Goal: Information Seeking & Learning: Understand process/instructions

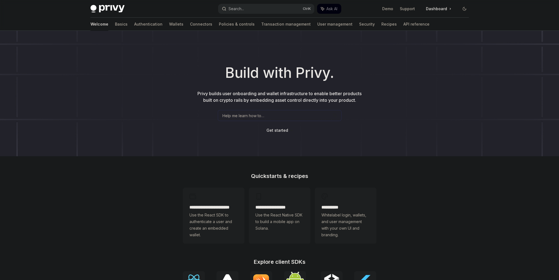
drag, startPoint x: 0, startPoint y: 0, endPoint x: 263, endPoint y: 11, distance: 263.7
click at [263, 11] on button "Search... Ctrl K" at bounding box center [266, 9] width 96 height 10
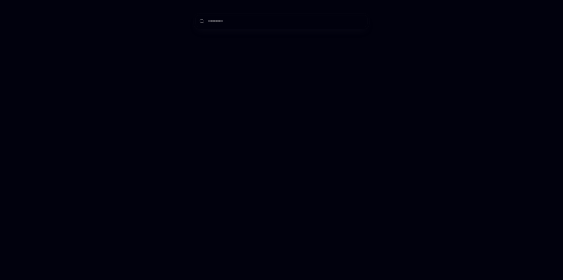
type input "**********"
type textarea "*"
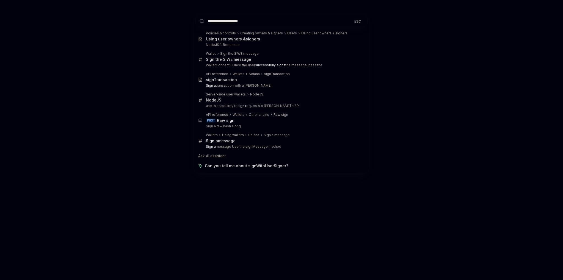
type input "**********"
click at [424, 57] on div "**********" at bounding box center [281, 140] width 563 height 280
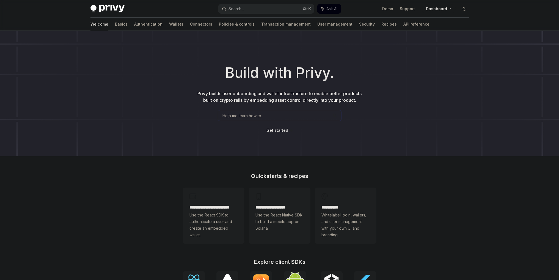
click at [264, 11] on button "Search... Ctrl K" at bounding box center [266, 9] width 96 height 10
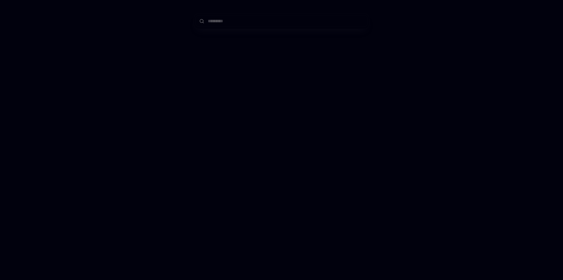
type input "**********"
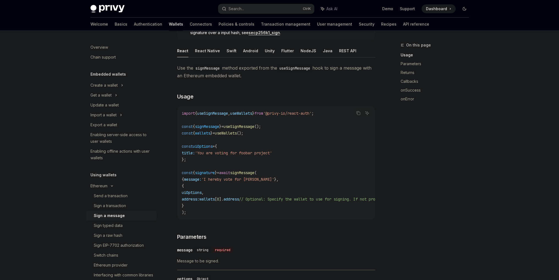
scroll to position [52, 0]
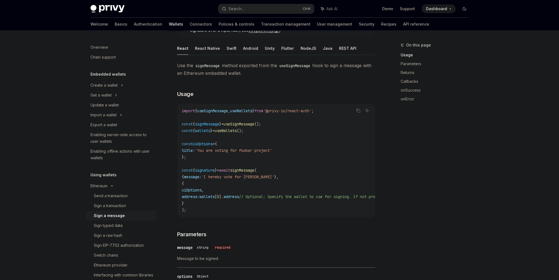
drag, startPoint x: 287, startPoint y: 84, endPoint x: 287, endPoint y: 102, distance: 17.9
click at [255, 172] on code "import { useSignMessage , useWallets } from '@privy-io/react-auth' ; const { si…" at bounding box center [326, 159] width 288 height 105
click at [259, 172] on code "import { useSignMessage , useWallets } from '@privy-io/react-auth' ; const { si…" at bounding box center [326, 159] width 288 height 105
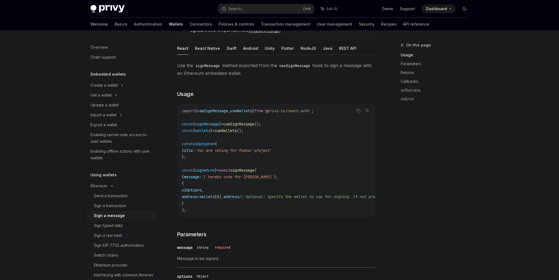
click at [254, 168] on span "signMessage" at bounding box center [242, 170] width 24 height 5
click at [252, 125] on span "useSignMessage" at bounding box center [238, 123] width 31 height 5
click at [254, 126] on span "useSignMessage" at bounding box center [238, 123] width 31 height 5
click at [279, 114] on code "import { useSignMessage , useWallets } from '@privy-io/react-auth' ; const { si…" at bounding box center [326, 159] width 288 height 105
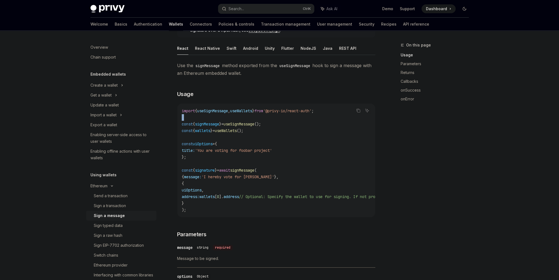
click at [279, 114] on code "import { useSignMessage , useWallets } from '@privy-io/react-auth' ; const { si…" at bounding box center [326, 159] width 288 height 105
click at [279, 113] on code "import { useSignMessage , useWallets } from '@privy-io/react-auth' ; const { si…" at bounding box center [326, 159] width 288 height 105
click at [288, 113] on code "import { useSignMessage , useWallets } from '@privy-io/react-auth' ; const { si…" at bounding box center [326, 159] width 288 height 105
click at [286, 110] on span "'@privy-io/react-auth'" at bounding box center [287, 110] width 48 height 5
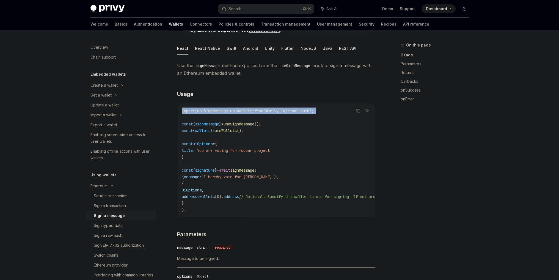
click at [286, 110] on span "'@privy-io/react-auth'" at bounding box center [287, 110] width 48 height 5
click at [293, 116] on code "import { useSignMessage , useWallets } from '@privy-io/react-auth' ; const { si…" at bounding box center [326, 159] width 288 height 105
click at [252, 108] on span "useWallets" at bounding box center [241, 110] width 22 height 5
click at [252, 111] on span "useWallets" at bounding box center [241, 110] width 22 height 5
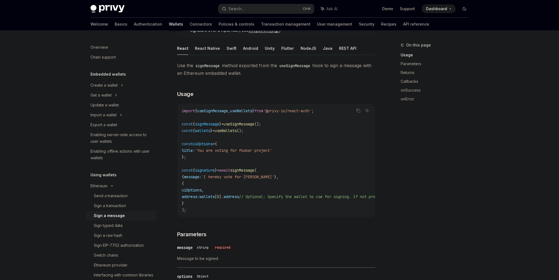
click at [252, 112] on span "useWallets" at bounding box center [241, 110] width 22 height 5
click at [254, 113] on code "import { useSignMessage , useWallets } from '@privy-io/react-auth' ; const { si…" at bounding box center [326, 159] width 288 height 105
click at [252, 111] on span "useWallets" at bounding box center [241, 110] width 22 height 5
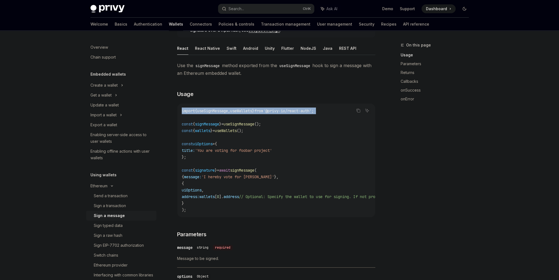
click at [252, 111] on span "useWallets" at bounding box center [241, 110] width 22 height 5
click at [252, 112] on span "useWallets" at bounding box center [241, 110] width 22 height 5
click at [252, 111] on span "useWallets" at bounding box center [241, 110] width 22 height 5
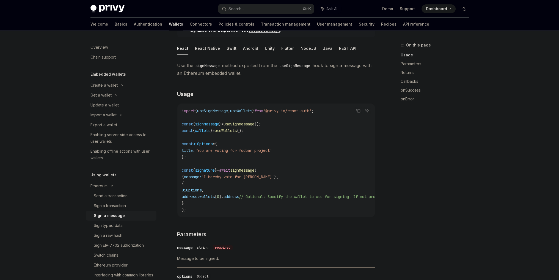
click at [283, 109] on span "'@privy-io/react-auth'" at bounding box center [287, 110] width 48 height 5
click at [290, 110] on span "'@privy-io/react-auth'" at bounding box center [287, 110] width 48 height 5
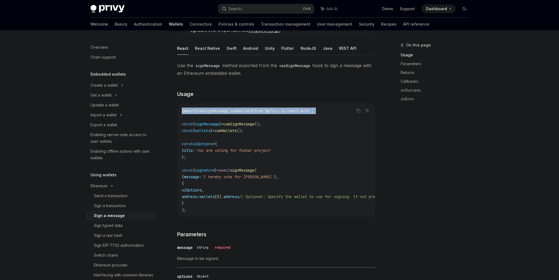
click at [301, 110] on span "'@privy-io/react-auth'" at bounding box center [287, 110] width 48 height 5
click at [310, 113] on code "import { useSignMessage , useWallets } from '@privy-io/react-auth' ; const { si…" at bounding box center [326, 159] width 288 height 105
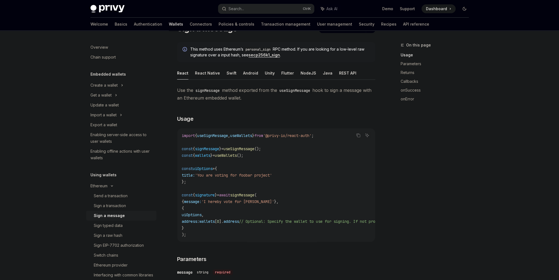
scroll to position [24, 0]
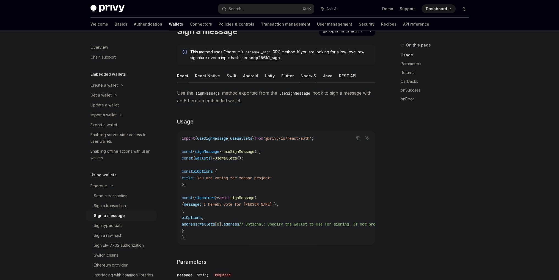
click at [306, 74] on button "NodeJS" at bounding box center [308, 75] width 16 height 13
type textarea "*"
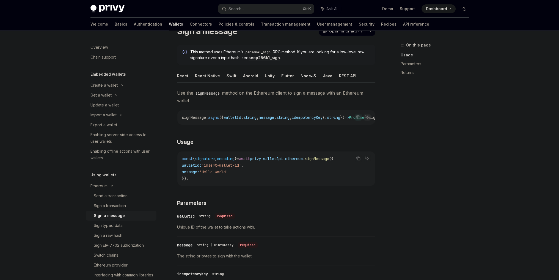
drag, startPoint x: 309, startPoint y: 115, endPoint x: 241, endPoint y: 112, distance: 67.9
drag, startPoint x: 242, startPoint y: 112, endPoint x: 317, endPoint y: 119, distance: 75.3
drag, startPoint x: 315, startPoint y: 118, endPoint x: 236, endPoint y: 116, distance: 79.4
drag, startPoint x: 245, startPoint y: 159, endPoint x: 254, endPoint y: 163, distance: 10.3
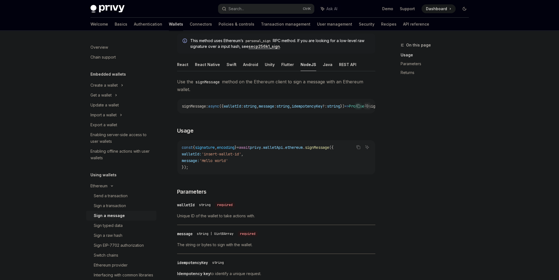
drag, startPoint x: 249, startPoint y: 168, endPoint x: 248, endPoint y: 179, distance: 11.7
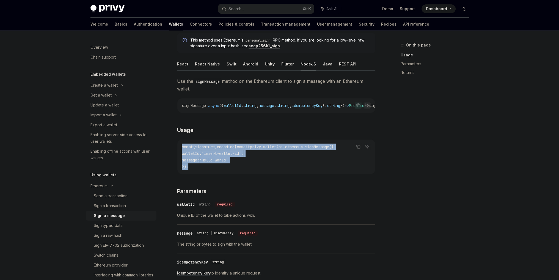
drag, startPoint x: 205, startPoint y: 170, endPoint x: 196, endPoint y: 155, distance: 17.2
click at [182, 148] on code "const { signature , encoding } = await privy . walletApi . ethereum . signMessa…" at bounding box center [276, 156] width 189 height 26
click at [196, 155] on span "walletId:" at bounding box center [192, 153] width 20 height 5
click at [201, 153] on span "walletId:" at bounding box center [192, 153] width 20 height 5
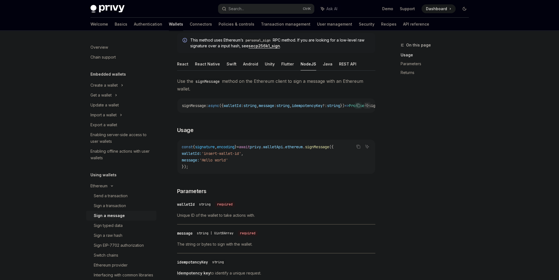
click at [219, 152] on code "const { signature , encoding } = await privy . walletApi . ethereum . signMessa…" at bounding box center [276, 156] width 189 height 26
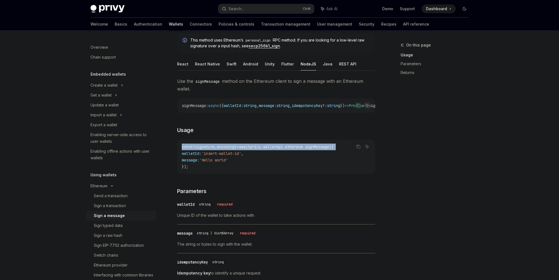
click at [219, 152] on code "const { signature , encoding } = await privy . walletApi . ethereum . signMessa…" at bounding box center [276, 156] width 189 height 26
click at [225, 149] on span "encoding" at bounding box center [226, 146] width 18 height 5
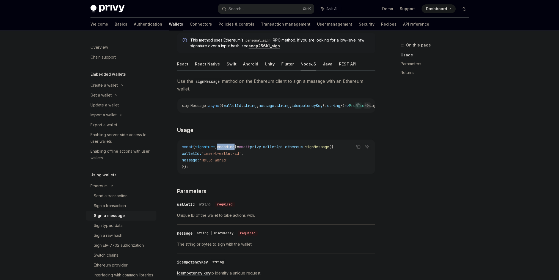
click at [225, 149] on span "encoding" at bounding box center [226, 146] width 18 height 5
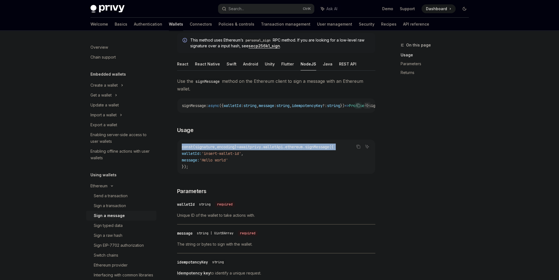
click at [225, 149] on span "encoding" at bounding box center [226, 146] width 18 height 5
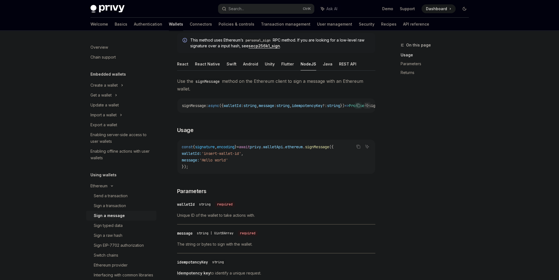
click at [228, 158] on code "const { signature , encoding } = await privy . walletApi . ethereum . signMessa…" at bounding box center [276, 156] width 189 height 26
drag, startPoint x: 196, startPoint y: 169, endPoint x: 196, endPoint y: 151, distance: 17.9
click at [193, 155] on code "const { signature , encoding } = await privy . walletApi . ethereum . signMessa…" at bounding box center [276, 156] width 189 height 26
drag, startPoint x: 258, startPoint y: 114, endPoint x: 338, endPoint y: 116, distance: 80.0
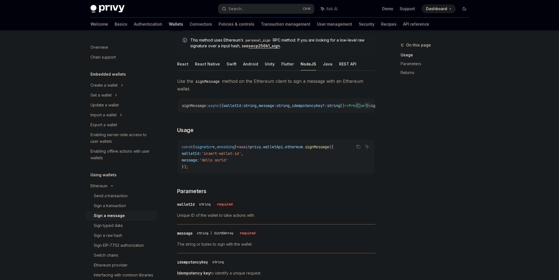
drag, startPoint x: 322, startPoint y: 107, endPoint x: 188, endPoint y: 103, distance: 134.4
drag, startPoint x: 204, startPoint y: 109, endPoint x: 299, endPoint y: 109, distance: 95.3
drag, startPoint x: 267, startPoint y: 109, endPoint x: 219, endPoint y: 115, distance: 48.4
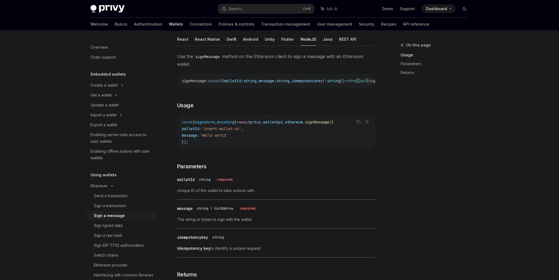
scroll to position [58, 0]
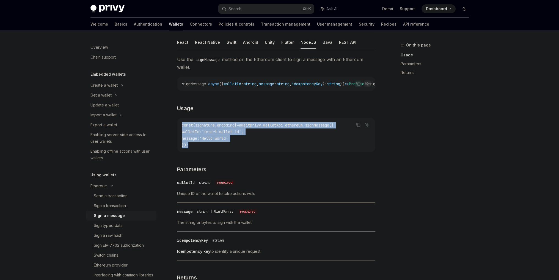
drag, startPoint x: 213, startPoint y: 148, endPoint x: 180, endPoint y: 126, distance: 40.1
click at [180, 126] on div "const { signature , encoding } = await privy . walletApi . ethereum . signMessa…" at bounding box center [276, 135] width 198 height 34
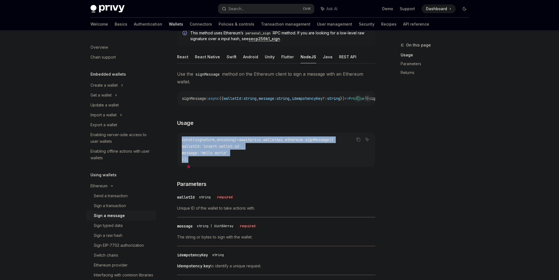
scroll to position [0, 0]
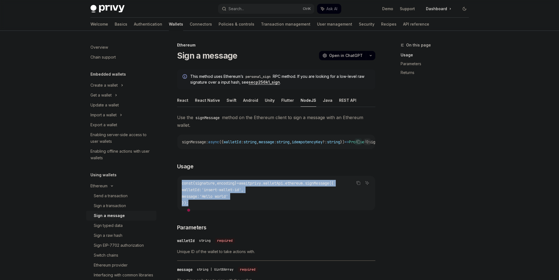
click at [191, 201] on code "const { signature , encoding } = await privy . walletApi . ethereum . signMessa…" at bounding box center [276, 193] width 189 height 26
click at [193, 202] on code "const { signature , encoding } = await privy . walletApi . ethereum . signMessa…" at bounding box center [276, 193] width 189 height 26
drag, startPoint x: 200, startPoint y: 203, endPoint x: 178, endPoint y: 184, distance: 28.8
click at [178, 184] on div "const { signature , encoding } = await privy . walletApi . ethereum . signMessa…" at bounding box center [276, 193] width 198 height 34
copy code "const { signature , encoding } = await privy . walletApi . ethereum . signMessa…"
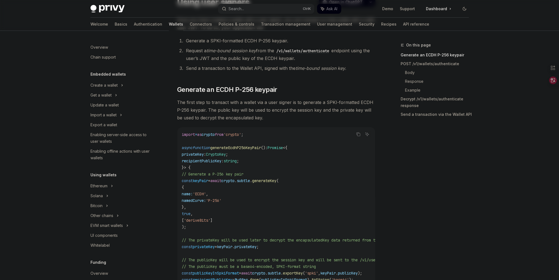
scroll to position [110, 0]
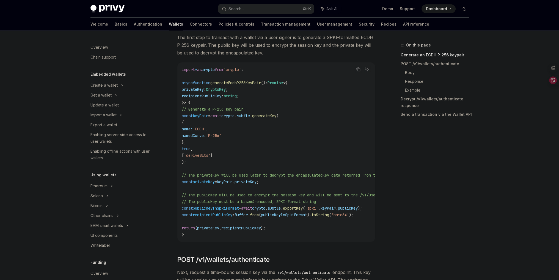
click at [250, 115] on span "subtle" at bounding box center [243, 115] width 13 height 5
click at [276, 116] on span "generateKey" at bounding box center [264, 115] width 24 height 5
click at [276, 117] on span "generateKey" at bounding box center [264, 115] width 24 height 5
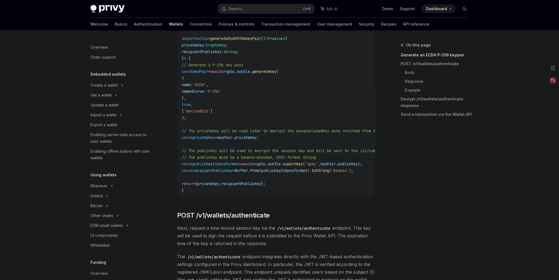
drag, startPoint x: 365, startPoint y: 63, endPoint x: 370, endPoint y: 142, distance: 79.0
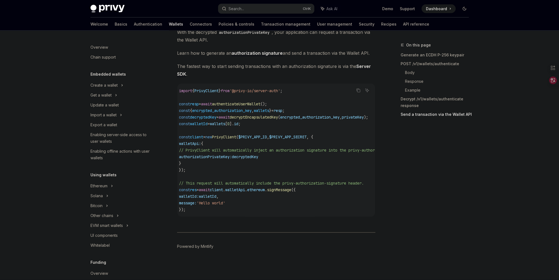
scroll to position [0, 3]
drag, startPoint x: 364, startPoint y: 129, endPoint x: 361, endPoint y: 149, distance: 19.7
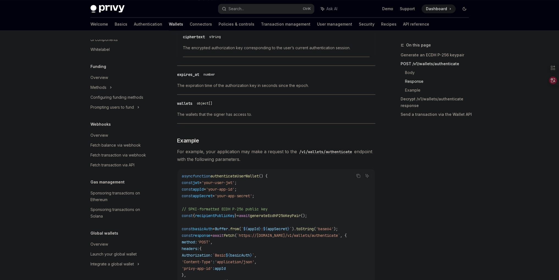
scroll to position [196, 0]
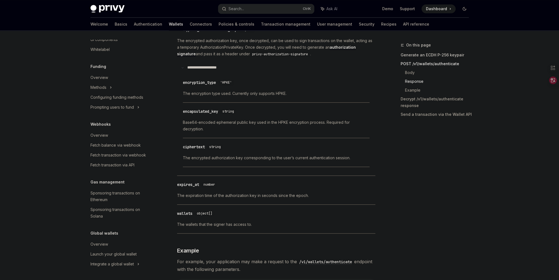
click at [422, 56] on link "Generate an ECDH P-256 keypair" at bounding box center [436, 55] width 73 height 9
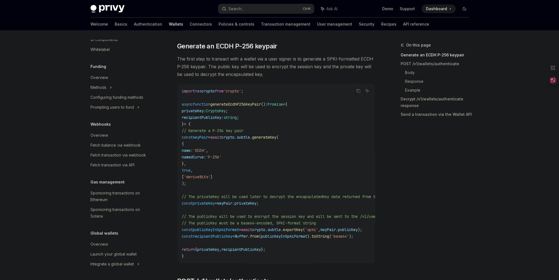
scroll to position [196, 0]
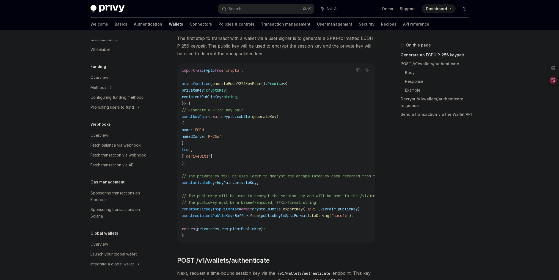
drag, startPoint x: 223, startPoint y: 168, endPoint x: 223, endPoint y: 155, distance: 12.9
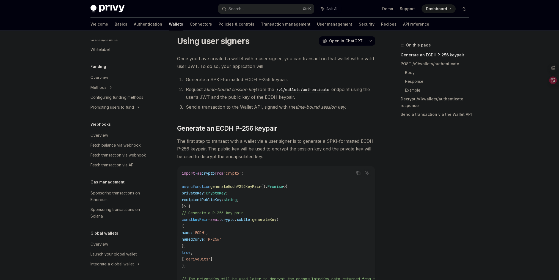
scroll to position [0, 0]
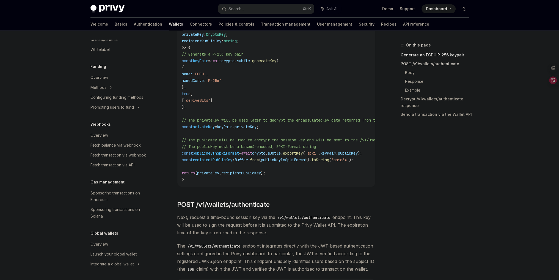
click at [416, 64] on link "POST /v1/wallets/authenticate" at bounding box center [436, 63] width 73 height 9
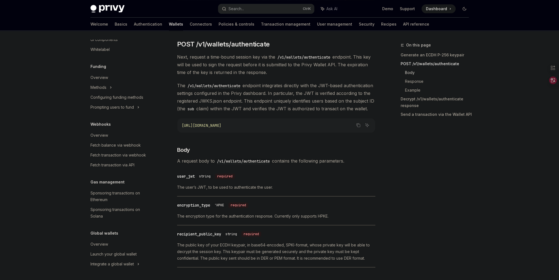
click at [410, 72] on link "Body" at bounding box center [439, 72] width 68 height 9
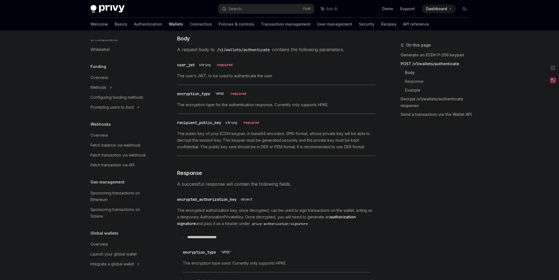
scroll to position [438, 0]
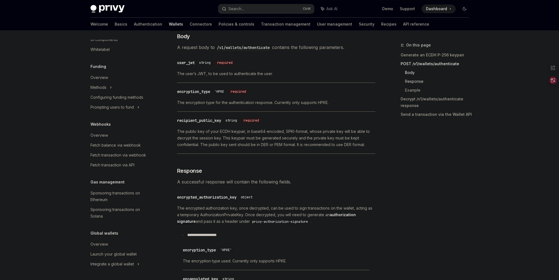
click at [417, 84] on link "Response" at bounding box center [439, 81] width 68 height 9
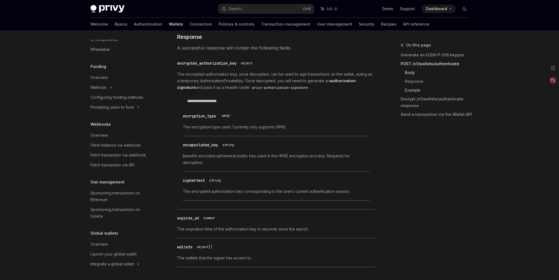
scroll to position [573, 0]
click at [415, 87] on link "Example" at bounding box center [439, 90] width 68 height 9
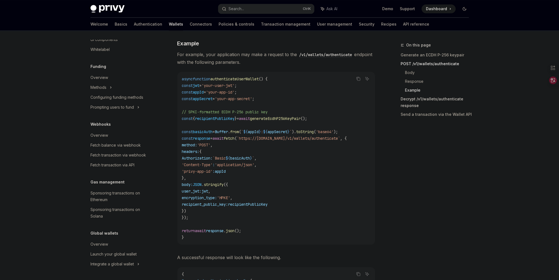
click at [419, 98] on link "Decrypt /v1/wallets/authenticate response" at bounding box center [436, 102] width 73 height 15
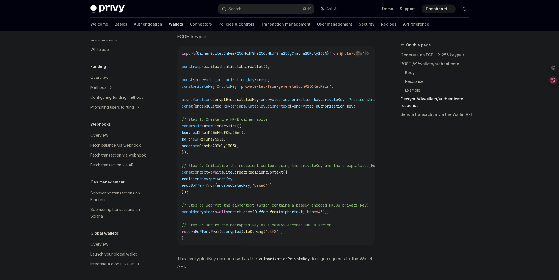
scroll to position [1189, 0]
click at [270, 173] on span "createRecipientContext" at bounding box center [258, 170] width 48 height 5
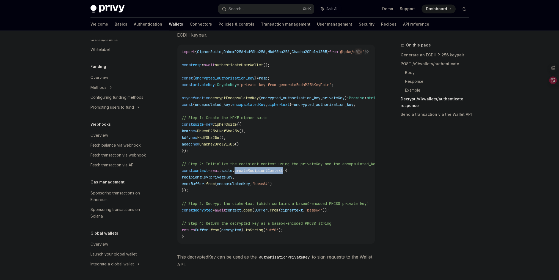
click at [270, 173] on span "createRecipientContext" at bounding box center [258, 170] width 48 height 5
click at [271, 173] on span "createRecipientContext" at bounding box center [258, 170] width 48 height 5
click at [273, 173] on span "createRecipientContext" at bounding box center [258, 170] width 48 height 5
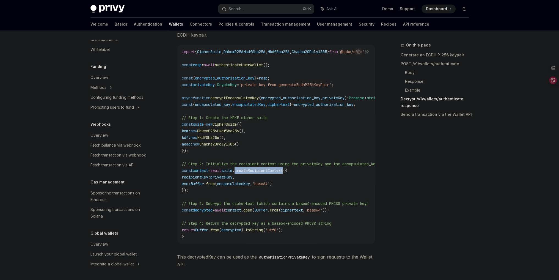
click at [273, 173] on span "createRecipientContext" at bounding box center [258, 170] width 48 height 5
click at [275, 173] on span "createRecipientContext" at bounding box center [258, 170] width 48 height 5
click at [244, 184] on code "import { CipherSuite , DhkemP256HkdfSha256 , HkdfSha256 , Chacha20Poly1305 } fr…" at bounding box center [291, 143] width 218 height 191
drag, startPoint x: 237, startPoint y: 182, endPoint x: 237, endPoint y: 185, distance: 2.8
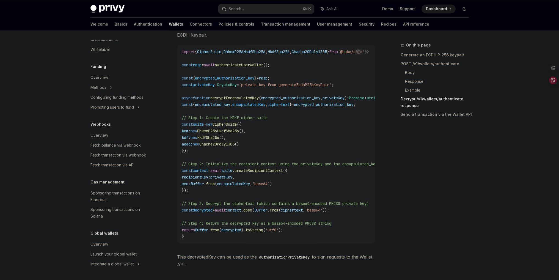
click at [232, 179] on span "privateKey" at bounding box center [221, 176] width 22 height 5
click at [237, 185] on span "encapsulatedKey" at bounding box center [233, 183] width 33 height 5
click at [231, 186] on span "encapsulatedKey" at bounding box center [233, 183] width 33 height 5
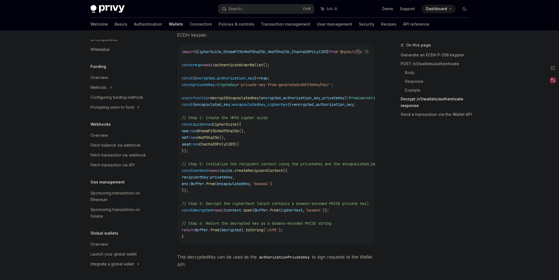
click at [215, 186] on span "from" at bounding box center [210, 183] width 9 height 5
click at [236, 186] on span "encapsulatedKey" at bounding box center [233, 183] width 33 height 5
click at [250, 186] on span "encapsulatedKey" at bounding box center [233, 183] width 33 height 5
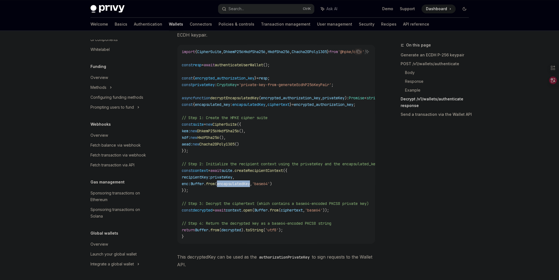
click at [250, 186] on span "encapsulatedKey" at bounding box center [233, 183] width 33 height 5
click at [252, 186] on span "," at bounding box center [251, 183] width 2 height 5
click at [270, 186] on span "'base64'" at bounding box center [261, 183] width 18 height 5
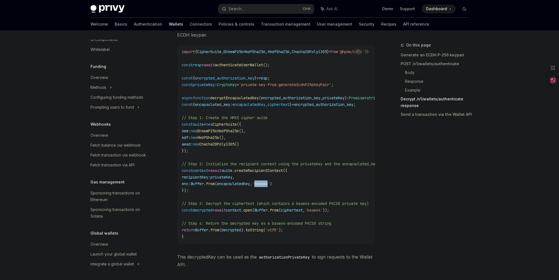
click at [270, 186] on span "'base64'" at bounding box center [261, 183] width 18 height 5
click at [250, 186] on span "encapsulatedKey" at bounding box center [233, 183] width 33 height 5
click at [258, 173] on span "createRecipientContext" at bounding box center [258, 170] width 48 height 5
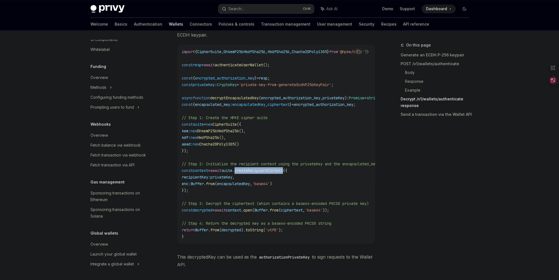
click at [258, 173] on span "createRecipientContext" at bounding box center [258, 170] width 48 height 5
click at [260, 180] on code "import { CipherSuite , DhkemP256HkdfSha256 , HkdfSha256 , Chacha20Poly1305 } fr…" at bounding box center [291, 143] width 218 height 191
drag, startPoint x: 249, startPoint y: 196, endPoint x: 251, endPoint y: 204, distance: 8.1
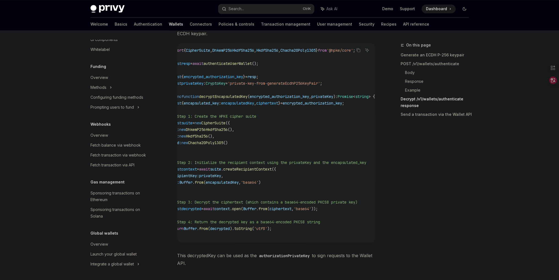
drag, startPoint x: 251, startPoint y: 204, endPoint x: 280, endPoint y: 202, distance: 29.4
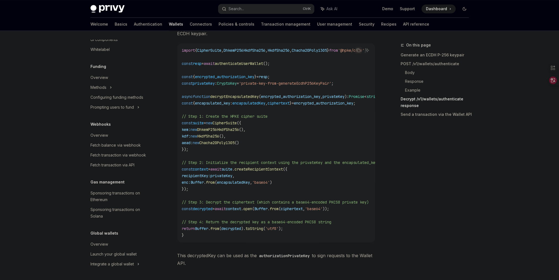
drag, startPoint x: 281, startPoint y: 202, endPoint x: 254, endPoint y: 202, distance: 27.5
click at [410, 112] on link "Send a transaction via the Wallet API" at bounding box center [436, 114] width 73 height 9
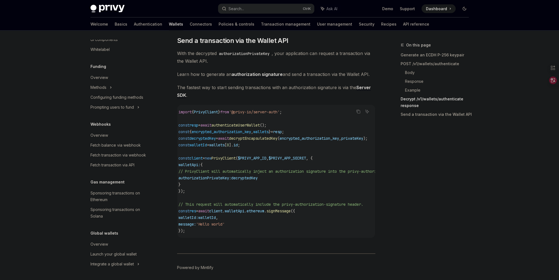
scroll to position [1435, 0]
click at [410, 117] on link "Send a transaction via the Wallet API" at bounding box center [436, 114] width 73 height 9
click at [411, 116] on link "Send a transaction via the Wallet API" at bounding box center [436, 114] width 73 height 9
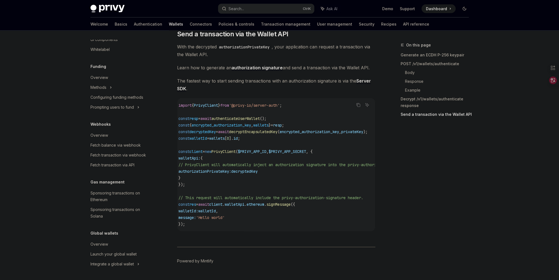
drag, startPoint x: 404, startPoint y: 136, endPoint x: 404, endPoint y: 146, distance: 9.6
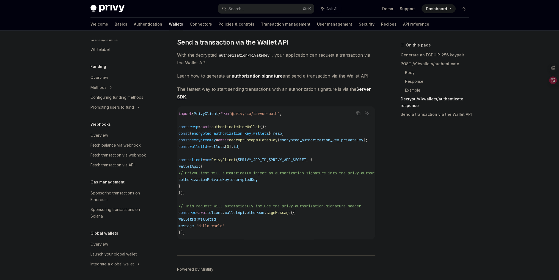
drag, startPoint x: 404, startPoint y: 146, endPoint x: 398, endPoint y: 129, distance: 18.3
click at [421, 116] on link "Send a transaction via the Wallet API" at bounding box center [436, 114] width 73 height 9
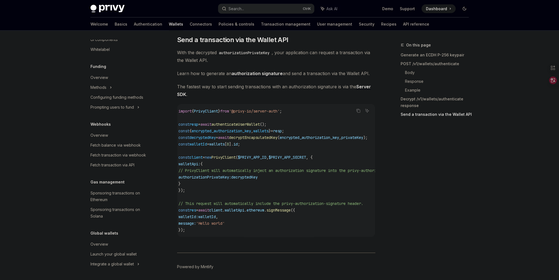
click at [421, 116] on link "Send a transaction via the Wallet API" at bounding box center [436, 114] width 73 height 9
click at [288, 212] on span "signMessage" at bounding box center [278, 209] width 24 height 5
click at [287, 220] on code "import { PrivyClient } from '@privy-io/server-auth' ; const resp = await authen…" at bounding box center [326, 170] width 297 height 125
click at [271, 219] on code "import { PrivyClient } from '@privy-io/server-auth' ; const resp = await authen…" at bounding box center [326, 170] width 297 height 125
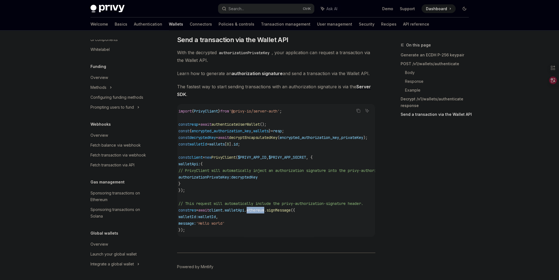
click at [271, 219] on code "import { PrivyClient } from '@privy-io/server-auth' ; const resp = await authen…" at bounding box center [326, 170] width 297 height 125
click at [264, 212] on span "ethereum" at bounding box center [255, 209] width 18 height 5
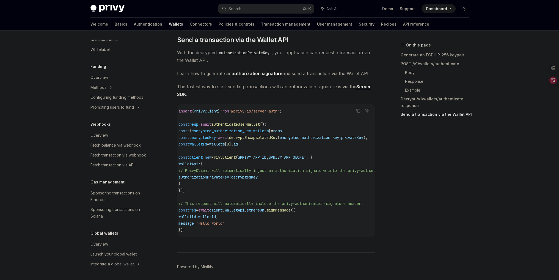
click at [290, 212] on span "signMessage" at bounding box center [278, 209] width 24 height 5
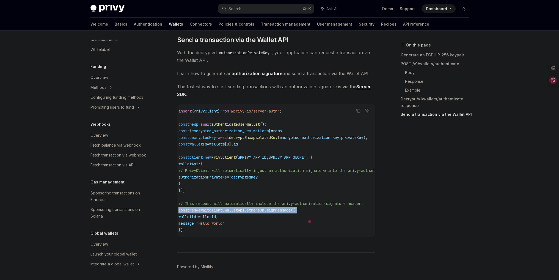
click at [290, 212] on span "signMessage" at bounding box center [278, 209] width 24 height 5
click at [289, 212] on span "signMessage" at bounding box center [278, 209] width 24 height 5
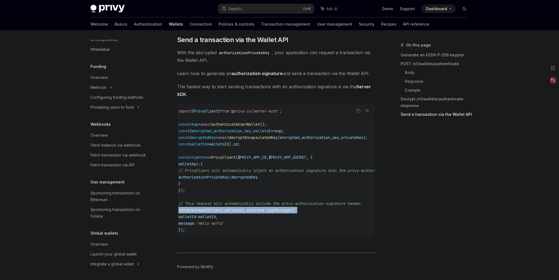
click at [289, 212] on span "signMessage" at bounding box center [278, 209] width 24 height 5
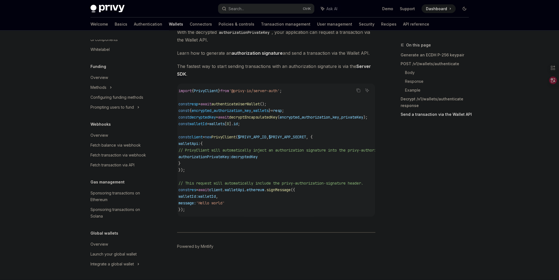
scroll to position [1464, 0]
click at [249, 9] on button "Search... Ctrl K" at bounding box center [266, 9] width 96 height 10
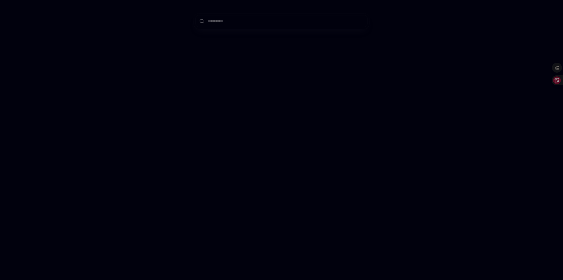
type input "**********"
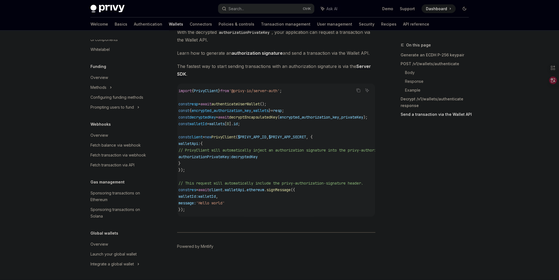
type textarea "*"
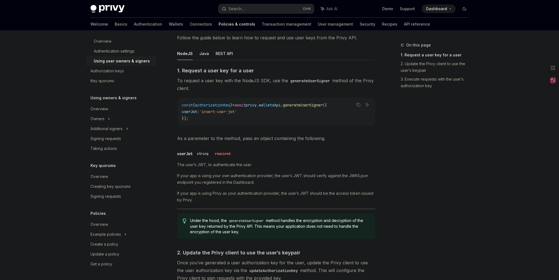
scroll to position [118, 0]
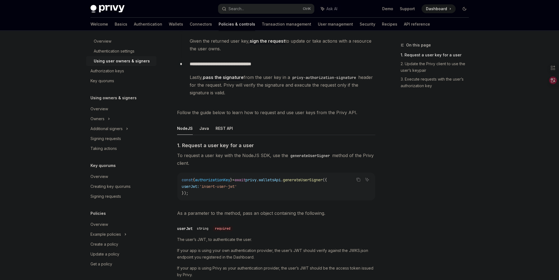
drag, startPoint x: 283, startPoint y: 131, endPoint x: 293, endPoint y: 36, distance: 95.9
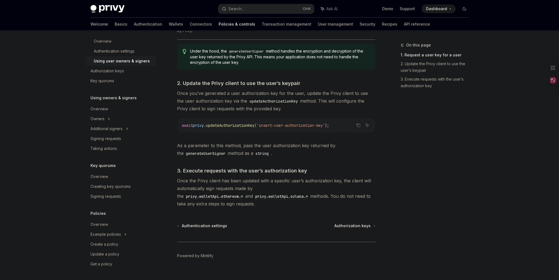
scroll to position [343, 0]
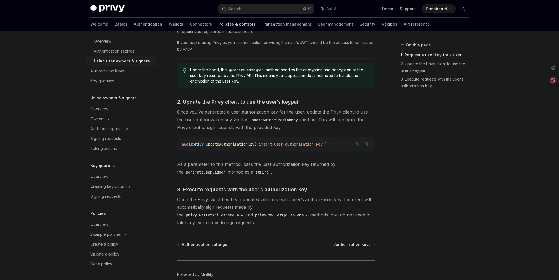
click at [300, 144] on span "'insert-user-authorization-key'" at bounding box center [290, 143] width 68 height 5
click at [302, 144] on span "'insert-user-authorization-key'" at bounding box center [290, 143] width 68 height 5
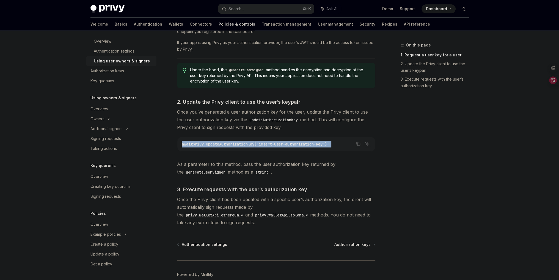
drag, startPoint x: 302, startPoint y: 144, endPoint x: 325, endPoint y: 144, distance: 22.5
click at [303, 144] on span "'insert-user-authorization-key'" at bounding box center [290, 143] width 68 height 5
click at [324, 144] on span "'insert-user-authorization-key'" at bounding box center [290, 143] width 68 height 5
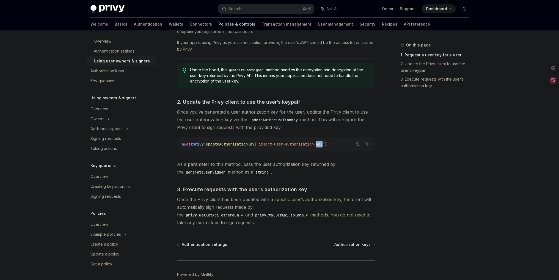
click at [324, 144] on span "'insert-user-authorization-key'" at bounding box center [290, 143] width 68 height 5
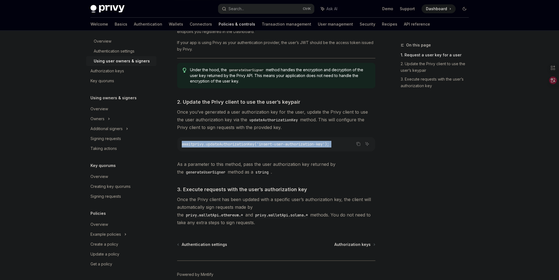
click at [324, 144] on span "'insert-user-authorization-key'" at bounding box center [290, 143] width 68 height 5
click at [324, 143] on span "'insert-user-authorization-key'" at bounding box center [290, 143] width 68 height 5
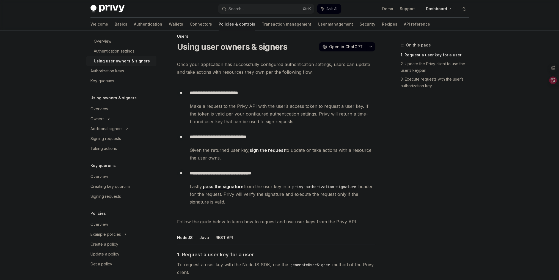
scroll to position [0, 0]
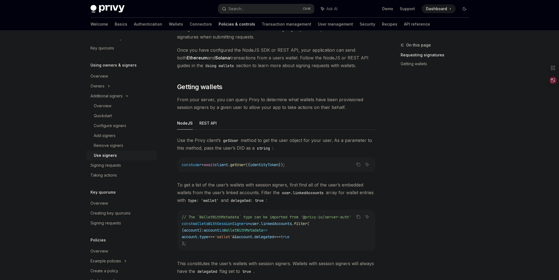
scroll to position [137, 0]
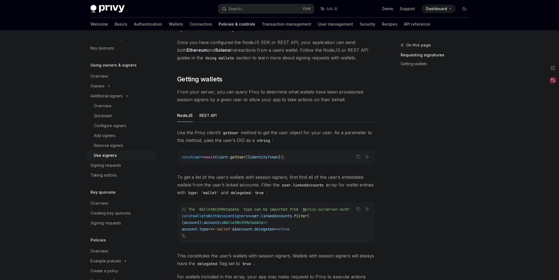
click at [268, 156] on span "identityToken" at bounding box center [264, 156] width 29 height 5
click at [276, 156] on span "identityToken" at bounding box center [264, 156] width 29 height 5
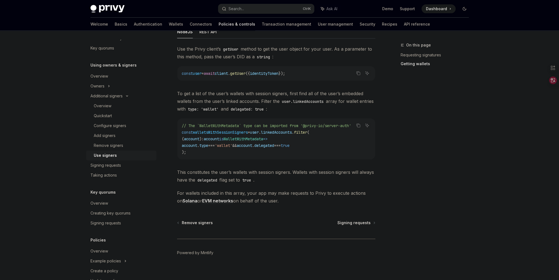
scroll to position [227, 0]
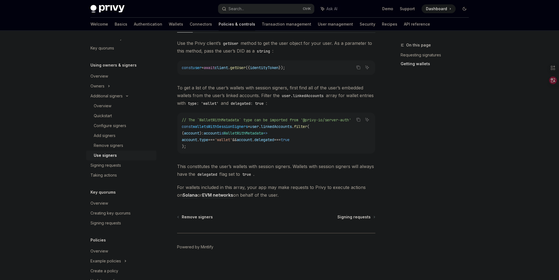
drag, startPoint x: 429, startPoint y: 215, endPoint x: 400, endPoint y: 242, distance: 39.5
click at [429, 215] on div "On this page Requesting signatures Getting wallets" at bounding box center [431, 161] width 84 height 238
click at [266, 129] on code "// The `WalletWithMetadata` type can be imported from '@privy-io/server-auth' c…" at bounding box center [276, 132] width 189 height 33
click at [263, 130] on span "WalletWithMetadata" at bounding box center [243, 132] width 40 height 5
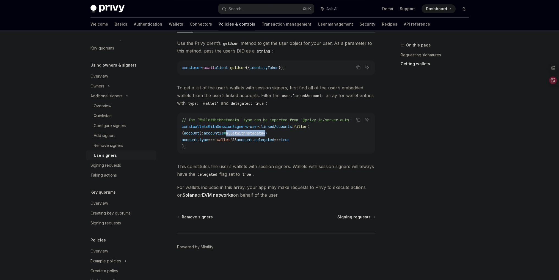
click at [263, 130] on span "WalletWithMetadata" at bounding box center [243, 132] width 40 height 5
click at [263, 132] on span "WalletWithMetadata" at bounding box center [243, 132] width 40 height 5
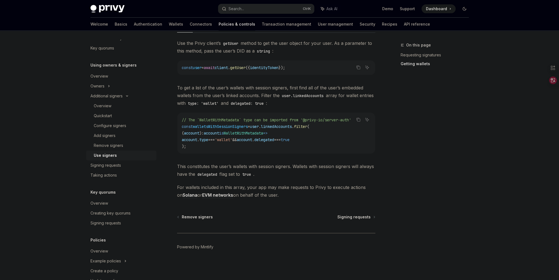
click at [254, 137] on span "." at bounding box center [253, 139] width 2 height 5
click at [279, 136] on code "// The `WalletWithMetadata` type can be imported from '@privy-io/server-auth' c…" at bounding box center [276, 132] width 189 height 33
click at [291, 124] on span "linkedAccounts" at bounding box center [276, 126] width 31 height 5
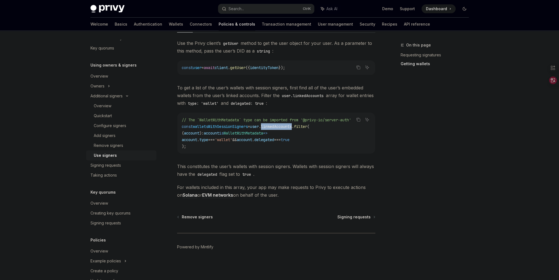
click at [291, 124] on span "linkedAccounts" at bounding box center [276, 126] width 31 height 5
click at [294, 126] on span "." at bounding box center [292, 126] width 2 height 5
click at [307, 126] on span "filter" at bounding box center [300, 126] width 13 height 5
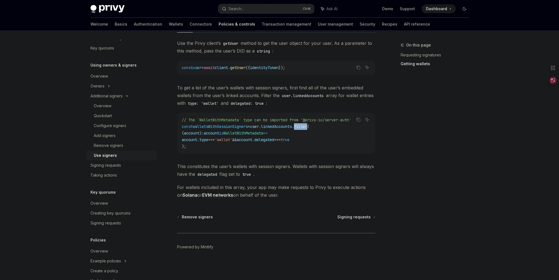
click at [307, 126] on span "filter" at bounding box center [300, 126] width 13 height 5
click at [309, 127] on span "(" at bounding box center [308, 126] width 2 height 5
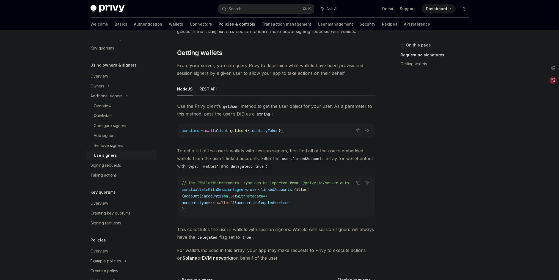
scroll to position [144, 0]
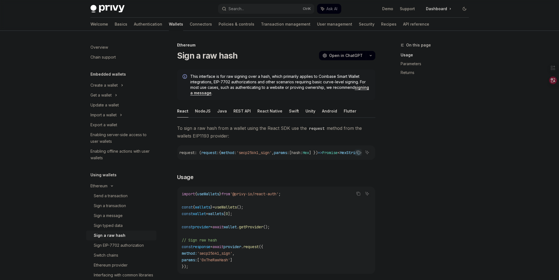
scroll to position [0, 32]
drag, startPoint x: 290, startPoint y: 152, endPoint x: 330, endPoint y: 162, distance: 41.7
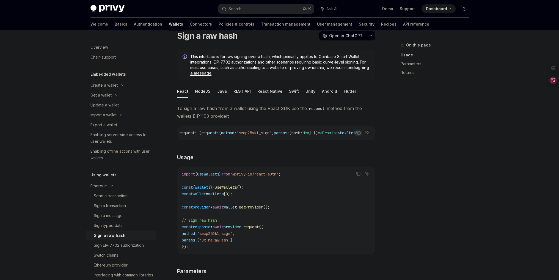
scroll to position [17, 0]
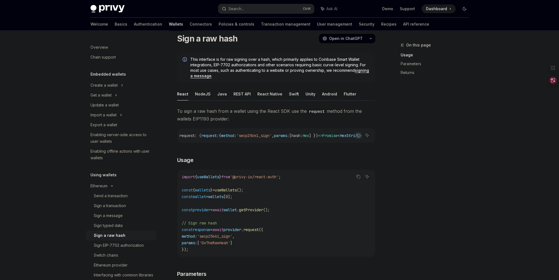
drag, startPoint x: 271, startPoint y: 135, endPoint x: 326, endPoint y: 140, distance: 55.1
drag, startPoint x: 298, startPoint y: 134, endPoint x: 265, endPoint y: 115, distance: 38.5
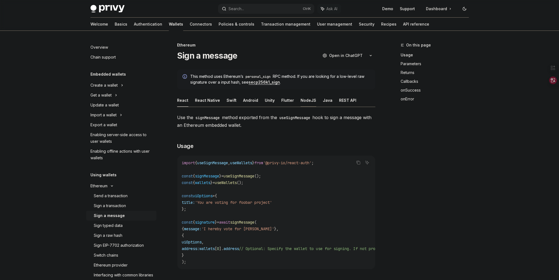
click at [310, 104] on button "NodeJS" at bounding box center [308, 100] width 16 height 13
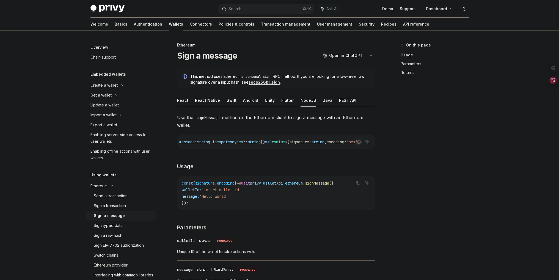
drag, startPoint x: 301, startPoint y: 141, endPoint x: 346, endPoint y: 148, distance: 45.6
drag, startPoint x: 339, startPoint y: 146, endPoint x: 243, endPoint y: 170, distance: 99.1
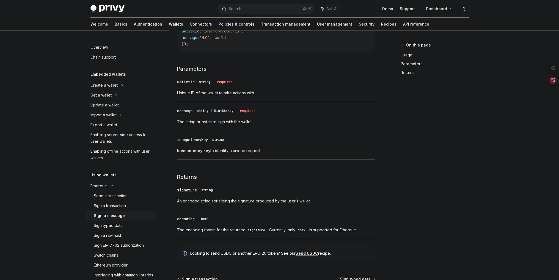
scroll to position [140, 0]
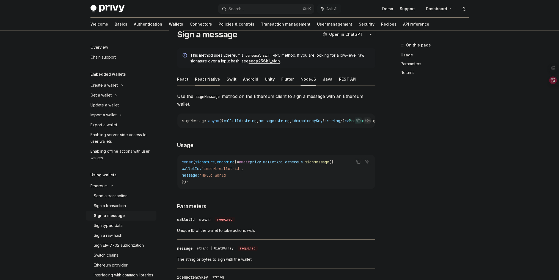
drag, startPoint x: 301, startPoint y: 105, endPoint x: 212, endPoint y: 82, distance: 92.4
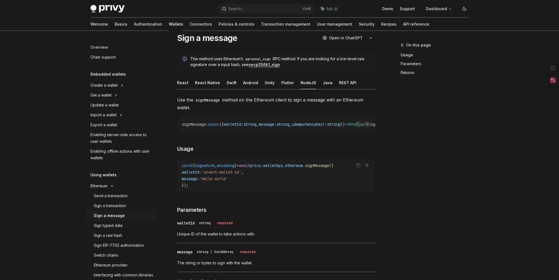
click at [174, 79] on div "Ethereum Sign a message OpenAI Open in ChatGPT OpenAI Open in ChatGPT This meth…" at bounding box center [224, 253] width 303 height 459
click at [175, 79] on div "Ethereum Sign a message OpenAI Open in ChatGPT OpenAI Open in ChatGPT This meth…" at bounding box center [224, 253] width 303 height 459
click at [180, 81] on button "React" at bounding box center [182, 82] width 11 height 13
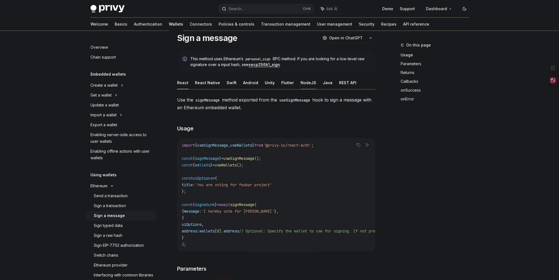
click at [303, 83] on button "NodeJS" at bounding box center [308, 82] width 16 height 13
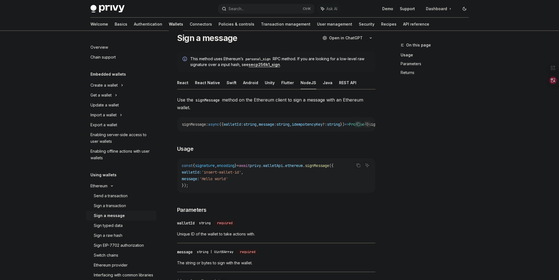
click at [313, 84] on ul "React React Native Swift Android Unity Flutter NodeJS Java REST API" at bounding box center [276, 82] width 198 height 13
click at [311, 83] on button "NodeJS" at bounding box center [308, 82] width 16 height 13
click at [323, 84] on button "Java" at bounding box center [328, 82] width 10 height 13
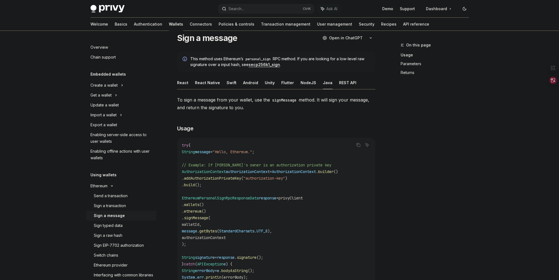
click at [323, 84] on button "Java" at bounding box center [328, 82] width 10 height 13
click at [312, 82] on ul "React React Native Swift Android Unity Flutter NodeJS Java REST API" at bounding box center [276, 82] width 198 height 13
click at [304, 81] on button "NodeJS" at bounding box center [308, 82] width 16 height 13
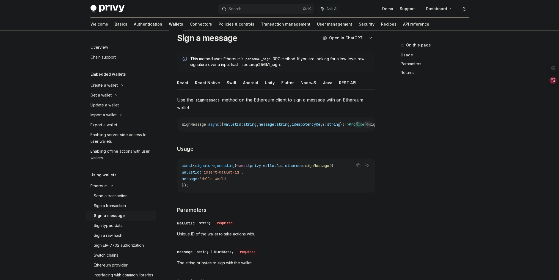
drag, startPoint x: 297, startPoint y: 126, endPoint x: 215, endPoint y: 124, distance: 81.3
drag, startPoint x: 215, startPoint y: 124, endPoint x: 324, endPoint y: 128, distance: 108.9
drag, startPoint x: 318, startPoint y: 127, endPoint x: 326, endPoint y: 125, distance: 7.8
drag, startPoint x: 326, startPoint y: 125, endPoint x: 343, endPoint y: 126, distance: 17.6
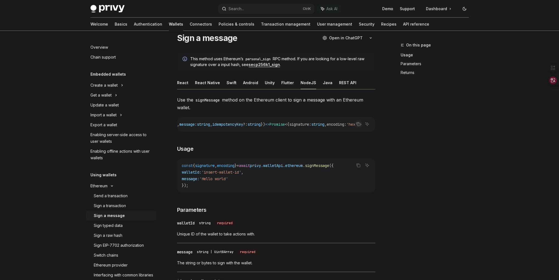
click at [334, 124] on span "encoding" at bounding box center [335, 124] width 18 height 5
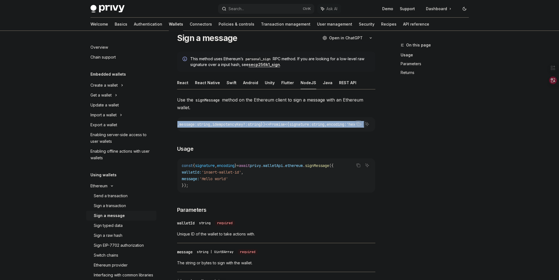
click at [334, 124] on span "encoding" at bounding box center [335, 124] width 18 height 5
click at [335, 125] on span "encoding" at bounding box center [335, 124] width 18 height 5
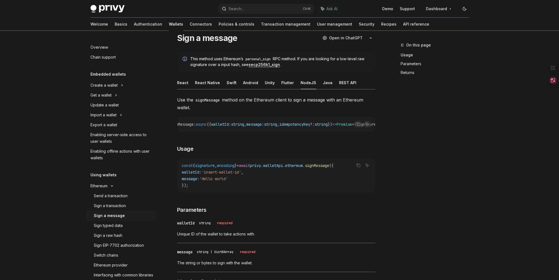
scroll to position [0, 0]
drag, startPoint x: 332, startPoint y: 126, endPoint x: 238, endPoint y: 133, distance: 94.8
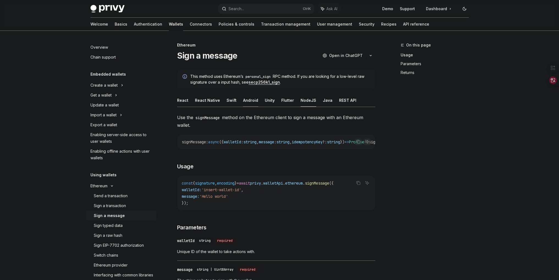
click at [250, 102] on button "Android" at bounding box center [250, 100] width 15 height 13
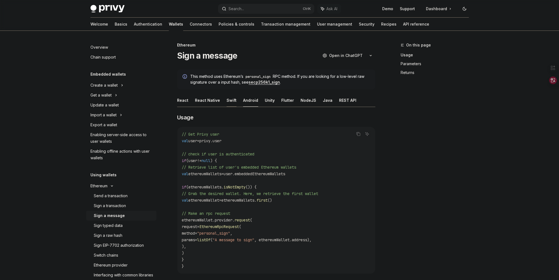
click at [232, 101] on button "Swift" at bounding box center [231, 100] width 10 height 13
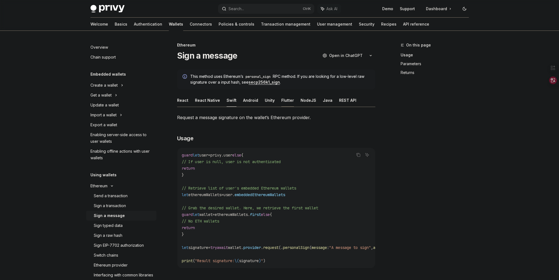
click at [281, 100] on button "Flutter" at bounding box center [287, 100] width 13 height 13
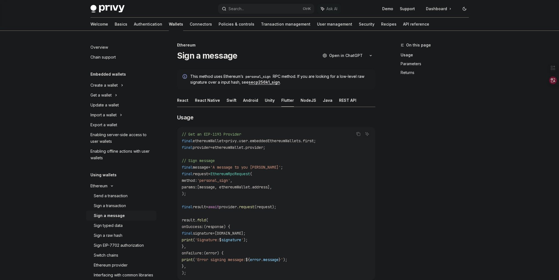
click at [291, 103] on ul "React React Native Swift Android Unity Flutter NodeJS Java REST API" at bounding box center [276, 100] width 198 height 13
click at [300, 103] on button "NodeJS" at bounding box center [308, 100] width 16 height 13
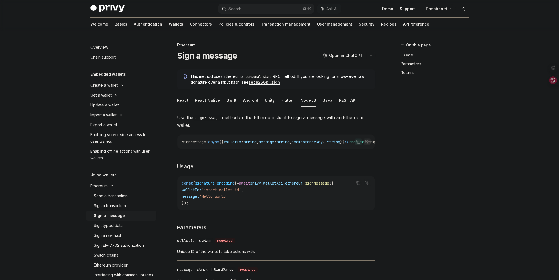
click at [311, 104] on button "NodeJS" at bounding box center [308, 100] width 16 height 13
click at [323, 106] on button "Java" at bounding box center [328, 100] width 10 height 13
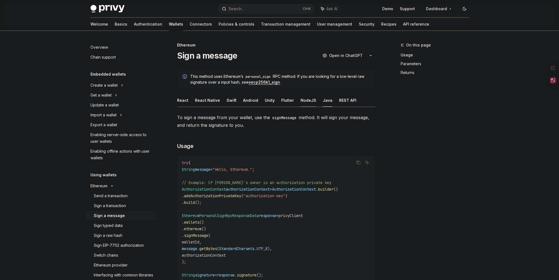
click at [304, 104] on button "NodeJS" at bounding box center [308, 100] width 16 height 13
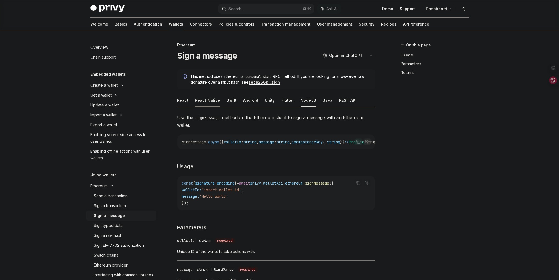
click at [195, 106] on button "React Native" at bounding box center [207, 100] width 25 height 13
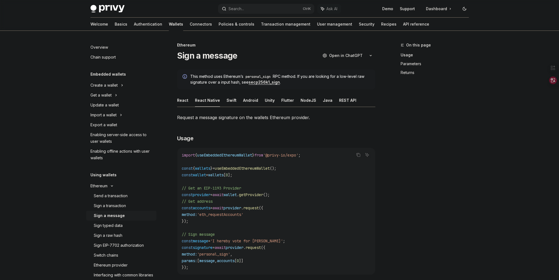
click at [190, 101] on ul "React React Native Swift Android Unity Flutter NodeJS Java REST API" at bounding box center [276, 100] width 198 height 13
click at [189, 101] on ul "React React Native Swift Android Unity Flutter NodeJS Java REST API" at bounding box center [276, 100] width 198 height 13
click at [187, 101] on button "React" at bounding box center [182, 100] width 11 height 13
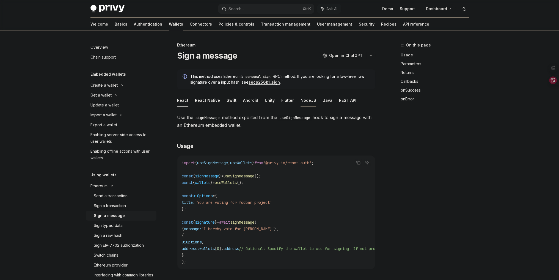
click at [311, 101] on button "NodeJS" at bounding box center [308, 100] width 16 height 13
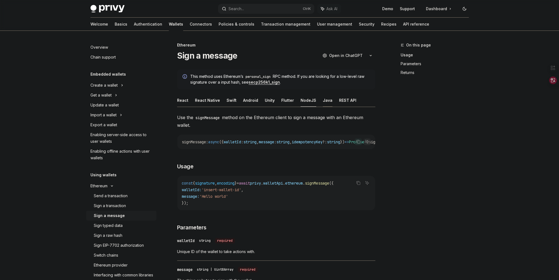
click at [323, 100] on button "Java" at bounding box center [328, 100] width 10 height 13
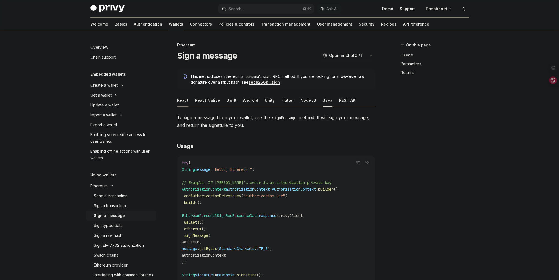
click at [187, 101] on button "React" at bounding box center [182, 100] width 11 height 13
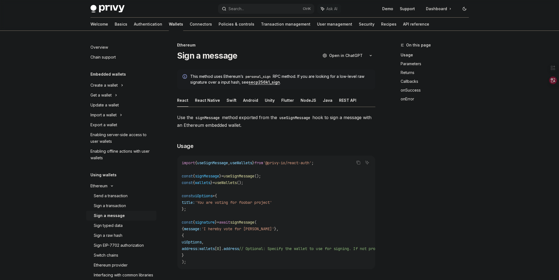
click at [182, 100] on button "React" at bounding box center [182, 100] width 11 height 13
click at [187, 98] on ul "React React Native Swift Android Unity Flutter NodeJS Java REST API" at bounding box center [276, 100] width 198 height 13
drag, startPoint x: 186, startPoint y: 98, endPoint x: 180, endPoint y: 103, distance: 8.0
click at [185, 99] on button "React" at bounding box center [182, 100] width 11 height 13
click at [180, 103] on button "React" at bounding box center [182, 100] width 11 height 13
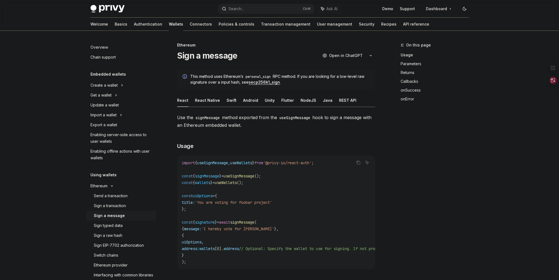
click at [184, 104] on button "React" at bounding box center [182, 100] width 11 height 13
click at [185, 104] on button "React" at bounding box center [182, 100] width 11 height 13
click at [324, 104] on button "Java" at bounding box center [328, 100] width 10 height 13
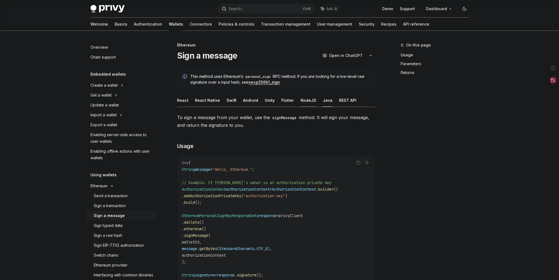
click at [302, 103] on button "NodeJS" at bounding box center [308, 100] width 16 height 13
type textarea "*"
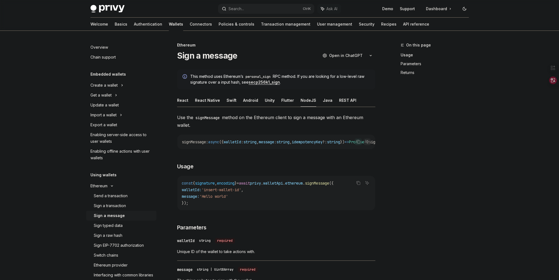
drag, startPoint x: 296, startPoint y: 121, endPoint x: 310, endPoint y: 122, distance: 14.1
click at [299, 118] on span "Use the signMessage method on the Ethereum client to sign a message with an Eth…" at bounding box center [276, 120] width 198 height 15
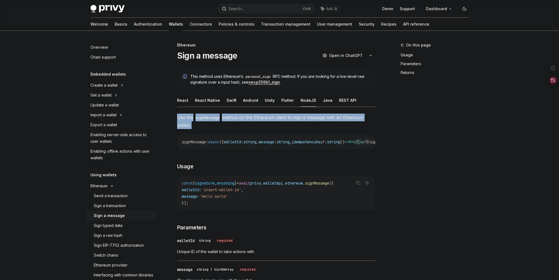
click at [299, 118] on span "Use the signMessage method on the Ethereum client to sign a message with an Eth…" at bounding box center [276, 120] width 198 height 15
click at [306, 119] on span "Use the signMessage method on the Ethereum client to sign a message with an Eth…" at bounding box center [276, 120] width 198 height 15
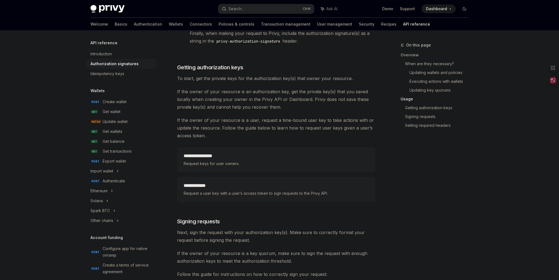
scroll to position [659, 0]
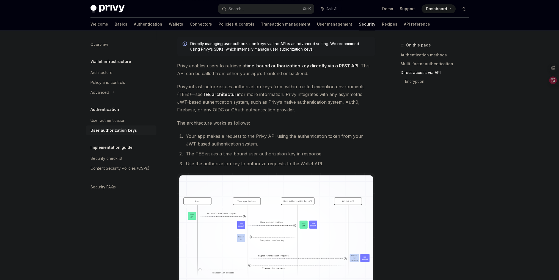
drag, startPoint x: 408, startPoint y: 152, endPoint x: 393, endPoint y: 91, distance: 62.4
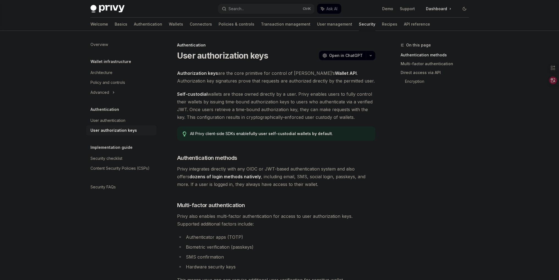
drag, startPoint x: 416, startPoint y: 107, endPoint x: 437, endPoint y: -6, distance: 115.3
